Goal: Information Seeking & Learning: Check status

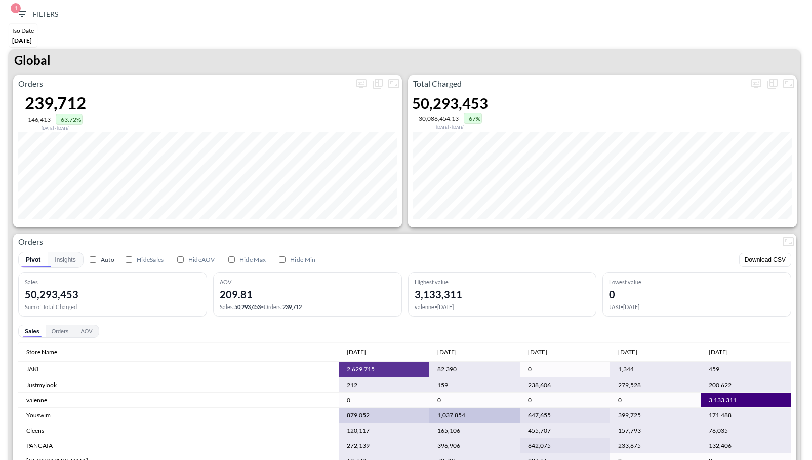
click at [759, 92] on div "Total Charged 50,293,453 30,086,454.13 +67% Dec 03, 2024 - May 01, 2025" at bounding box center [602, 151] width 389 height 152
click at [755, 85] on icon "more" at bounding box center [756, 83] width 12 height 12
click at [686, 161] on body "BI.P.EYE, Interactive Analytics Dashboards 1 Filters Iso Date May 01, 2025 Glob…" at bounding box center [406, 230] width 812 height 460
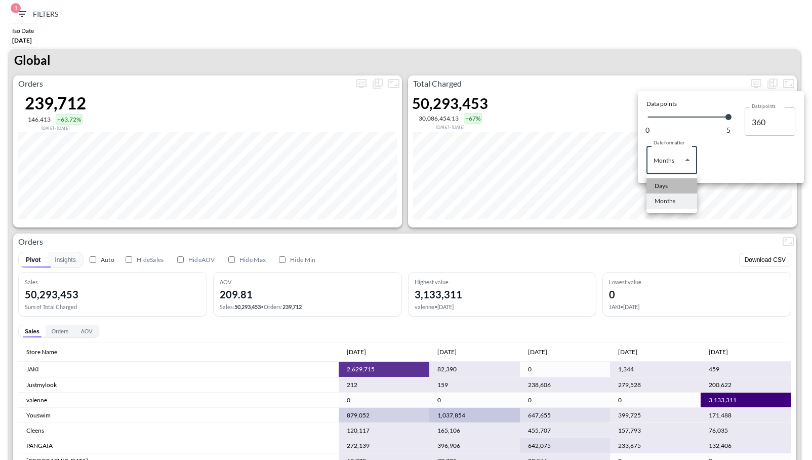
click at [674, 188] on li "Days" at bounding box center [671, 185] width 51 height 15
type input "Days"
type input "149"
click at [624, 233] on div at bounding box center [406, 230] width 812 height 460
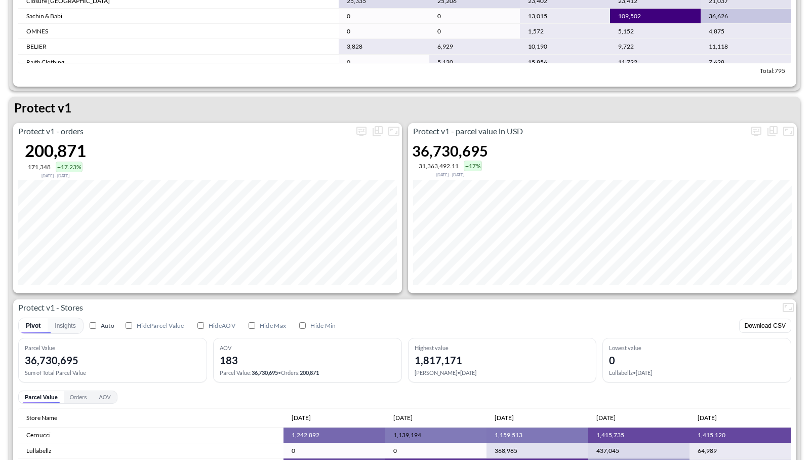
scroll to position [1393, 0]
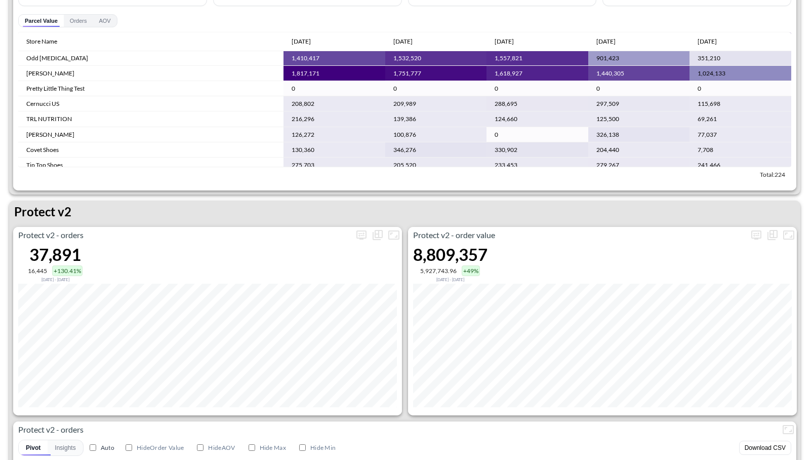
scroll to position [1771, 0]
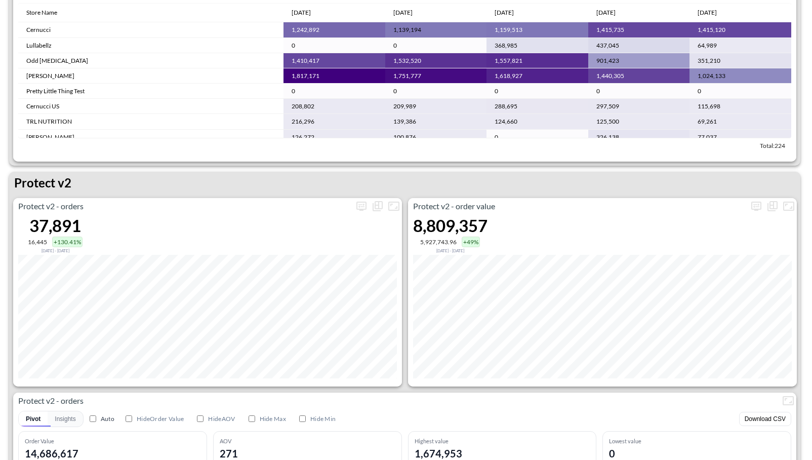
scroll to position [1799, 0]
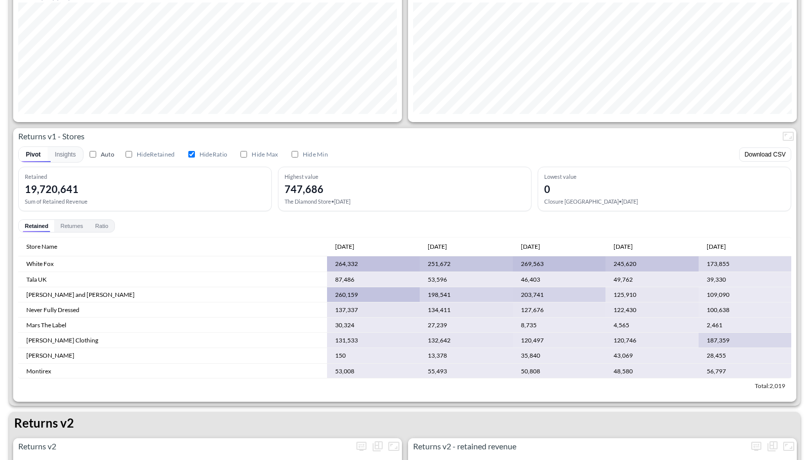
scroll to position [628, 0]
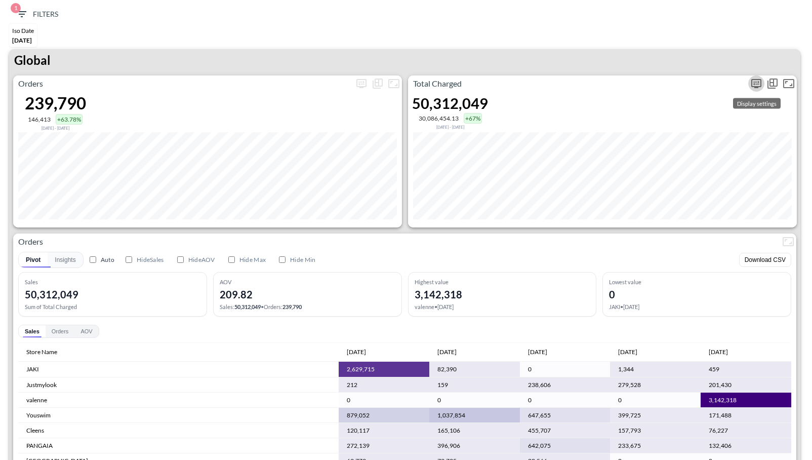
click at [752, 86] on icon "more" at bounding box center [756, 83] width 10 height 9
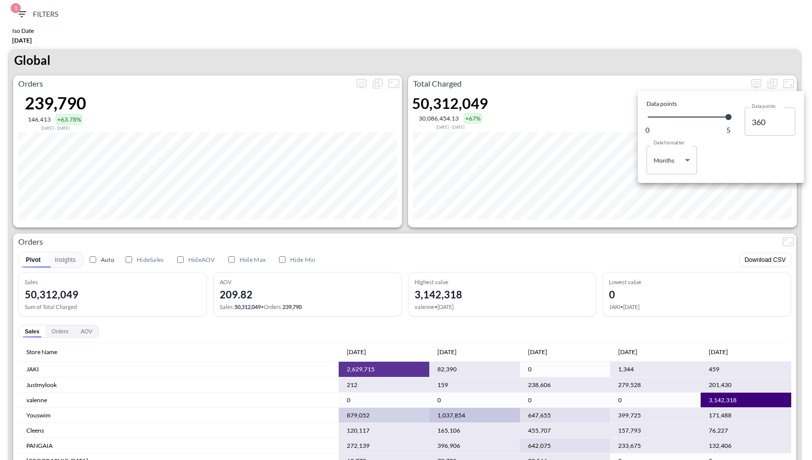
click at [688, 161] on body "BI.P.EYE, Interactive Analytics Dashboards 1 Filters Iso Date May 01, 2025 Glob…" at bounding box center [406, 230] width 812 height 460
click at [659, 188] on div "Days" at bounding box center [661, 185] width 13 height 9
type input "Days"
type input "149"
click at [563, 54] on div at bounding box center [406, 230] width 812 height 460
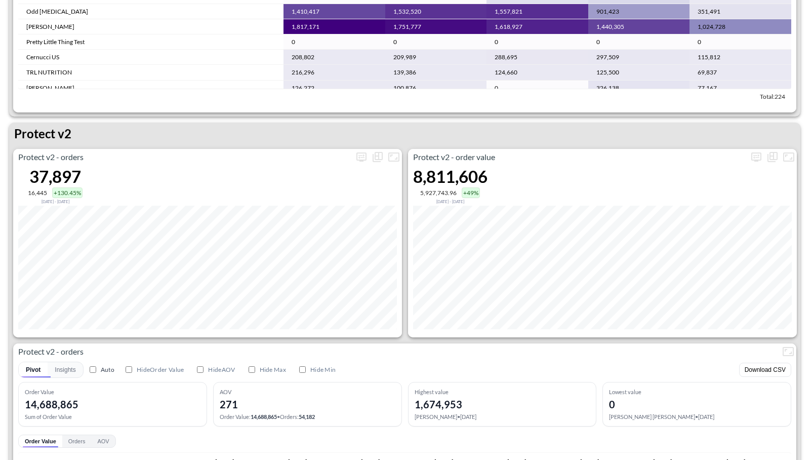
scroll to position [1847, 0]
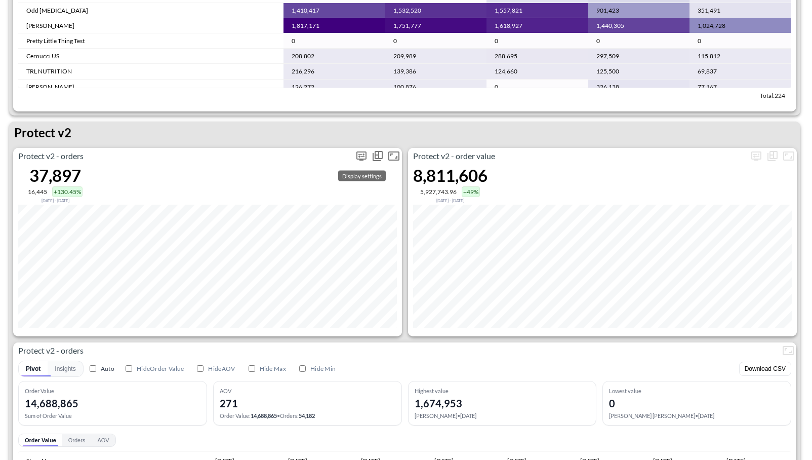
click at [364, 156] on icon "more" at bounding box center [361, 156] width 12 height 12
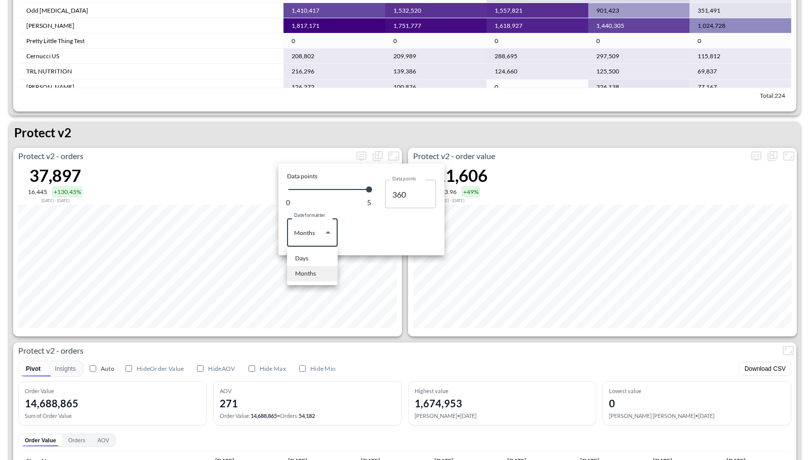
click at [327, 235] on body "BI.P.EYE, Interactive Analytics Dashboards 1 Filters Iso Date May 01, 2025 Glob…" at bounding box center [406, 230] width 812 height 460
click at [314, 258] on li "Days" at bounding box center [312, 258] width 51 height 15
type input "Days"
type input "149"
click at [514, 140] on div at bounding box center [406, 230] width 812 height 460
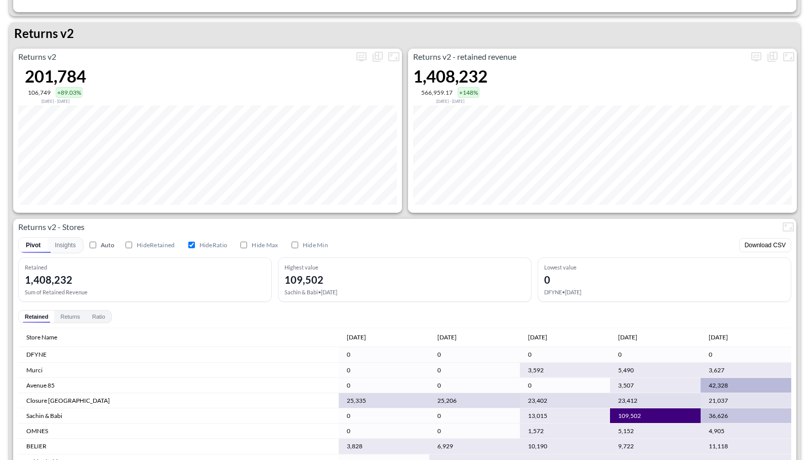
scroll to position [984, 0]
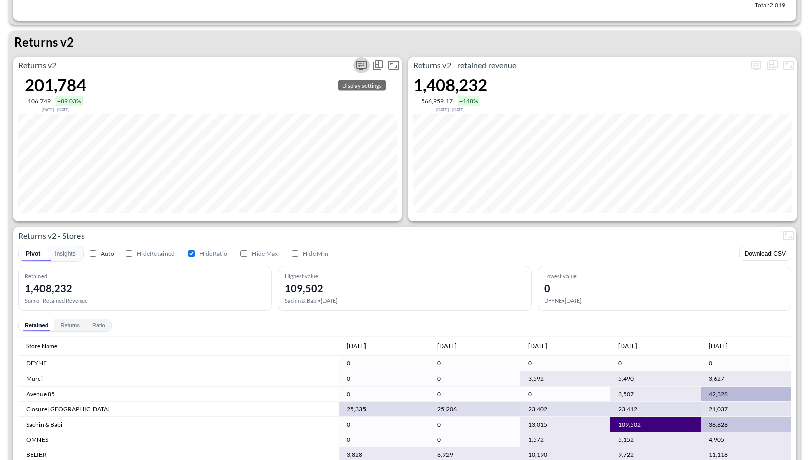
click at [358, 66] on icon "more" at bounding box center [361, 65] width 12 height 12
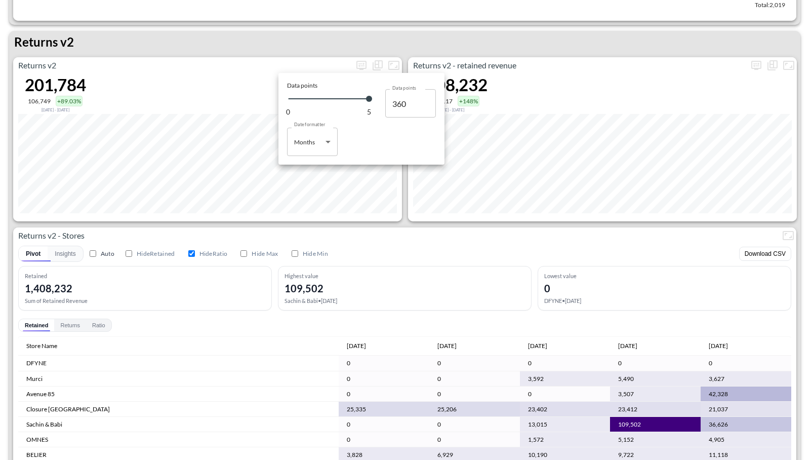
click at [317, 143] on body "BI.P.EYE, Interactive Analytics Dashboards 1 Filters Iso Date May 01, 2025 Glob…" at bounding box center [406, 230] width 812 height 460
click at [315, 168] on li "Days" at bounding box center [312, 167] width 51 height 15
type input "Days"
type input "149"
click at [283, 235] on div at bounding box center [406, 230] width 812 height 460
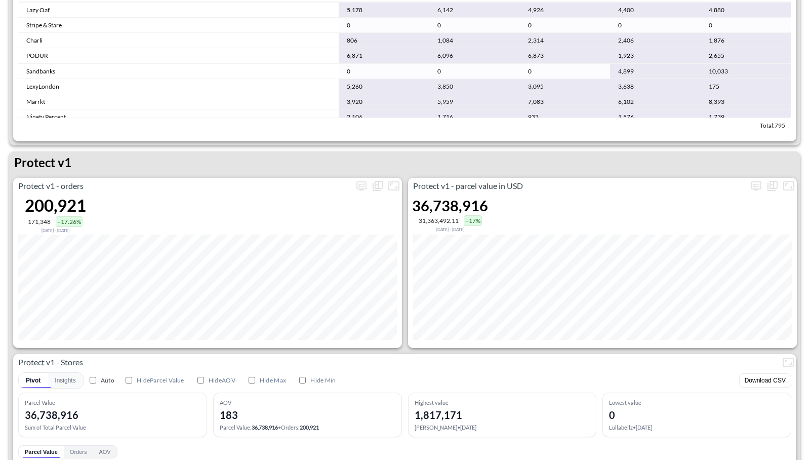
scroll to position [1410, 0]
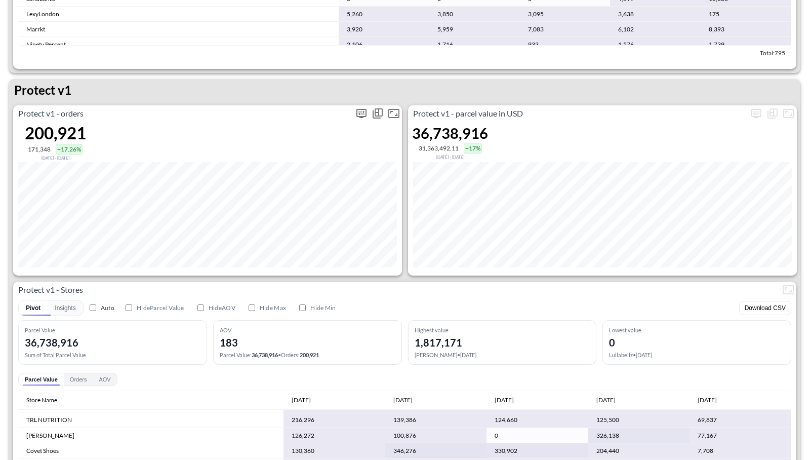
click at [362, 117] on icon "more" at bounding box center [361, 113] width 12 height 12
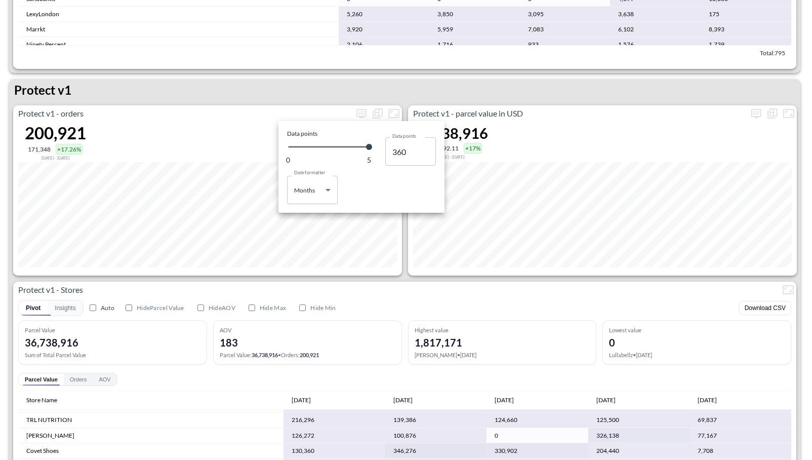
click at [330, 189] on body "BI.P.EYE, Interactive Analytics Dashboards 1 Filters Iso Date May 01, 2025 Glob…" at bounding box center [406, 230] width 812 height 460
click at [311, 213] on li "Days" at bounding box center [312, 215] width 51 height 15
type input "Days"
type input "149"
click at [406, 272] on div at bounding box center [406, 230] width 812 height 460
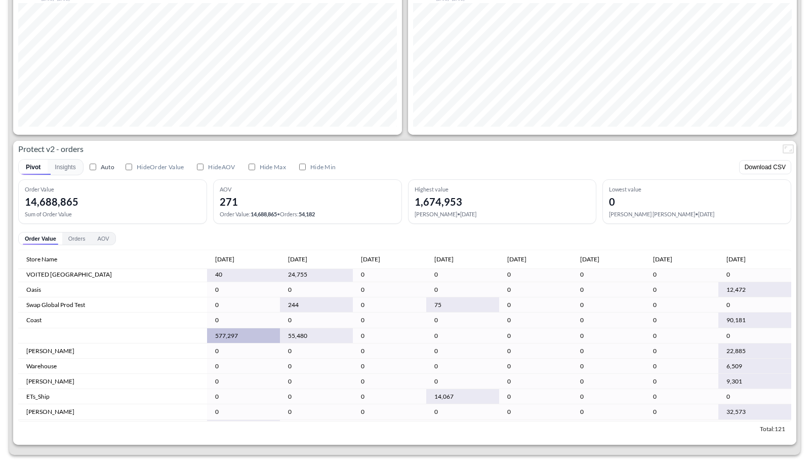
scroll to position [537, 0]
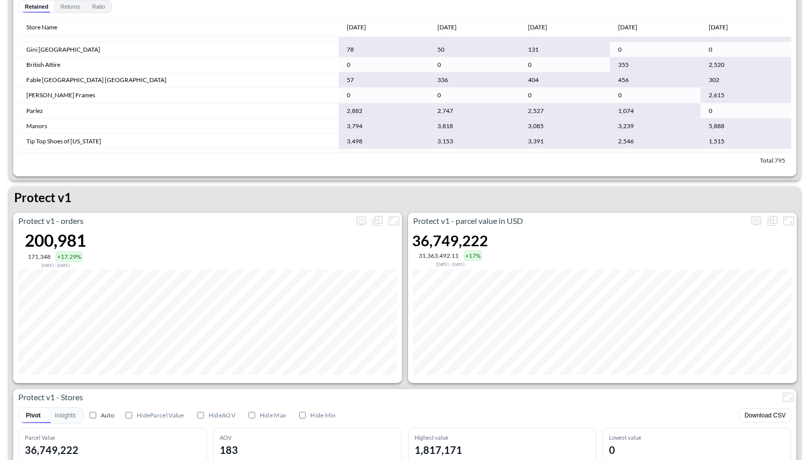
scroll to position [1311, 0]
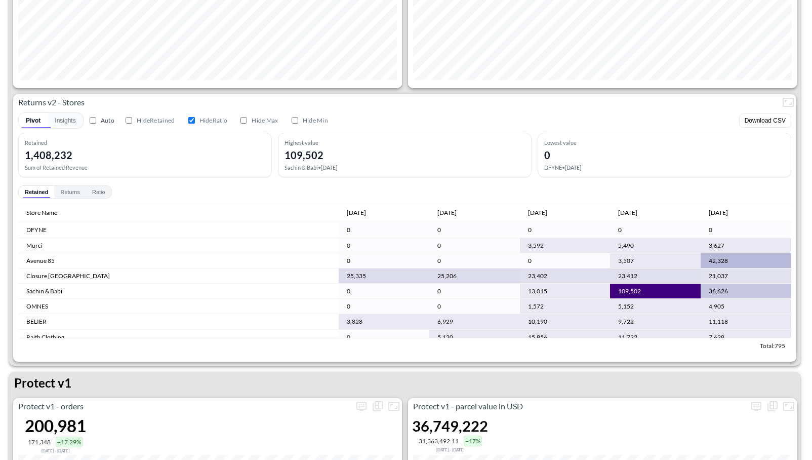
scroll to position [1362, 0]
